Goal: Check status: Check status

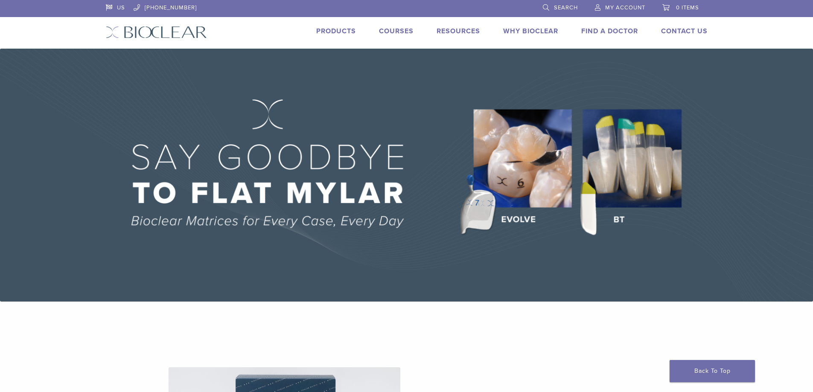
click at [627, 6] on span "My Account" at bounding box center [626, 7] width 40 height 7
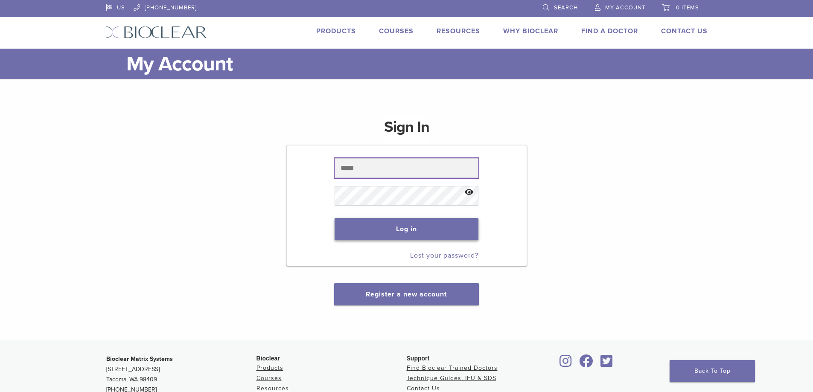
type input "**********"
click at [380, 227] on button "Log in" at bounding box center [407, 229] width 144 height 22
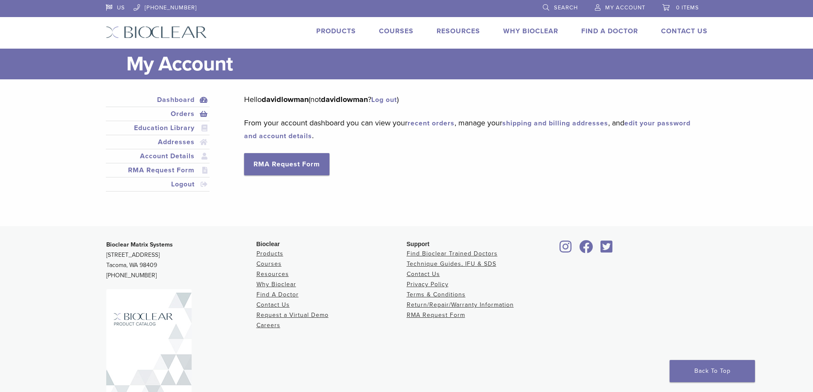
click at [183, 114] on link "Orders" at bounding box center [158, 114] width 101 height 10
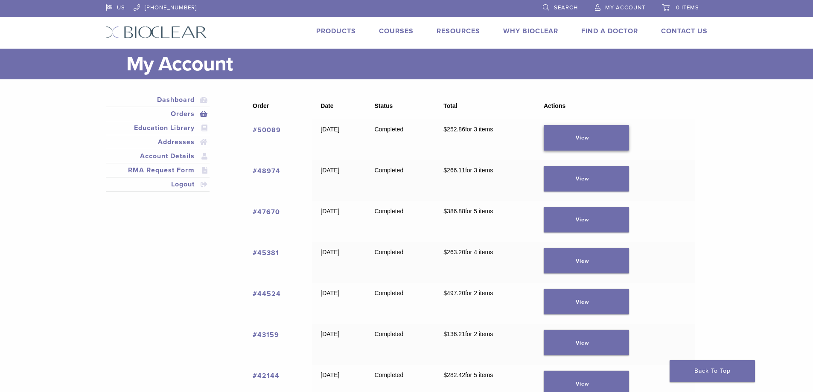
click at [594, 140] on link "View" at bounding box center [586, 138] width 85 height 26
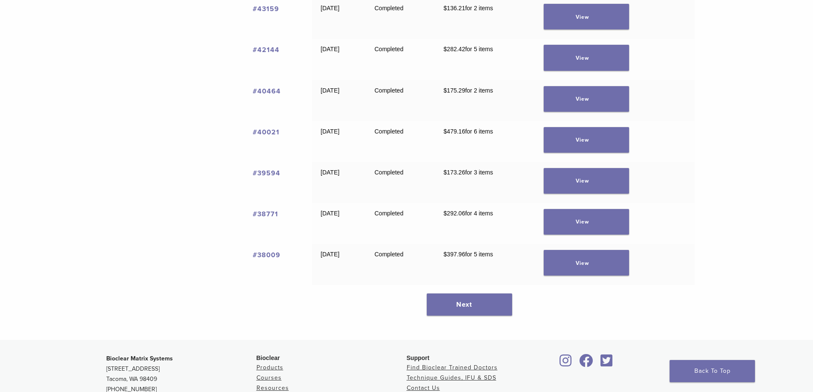
scroll to position [342, 0]
